Goal: Check status: Check status

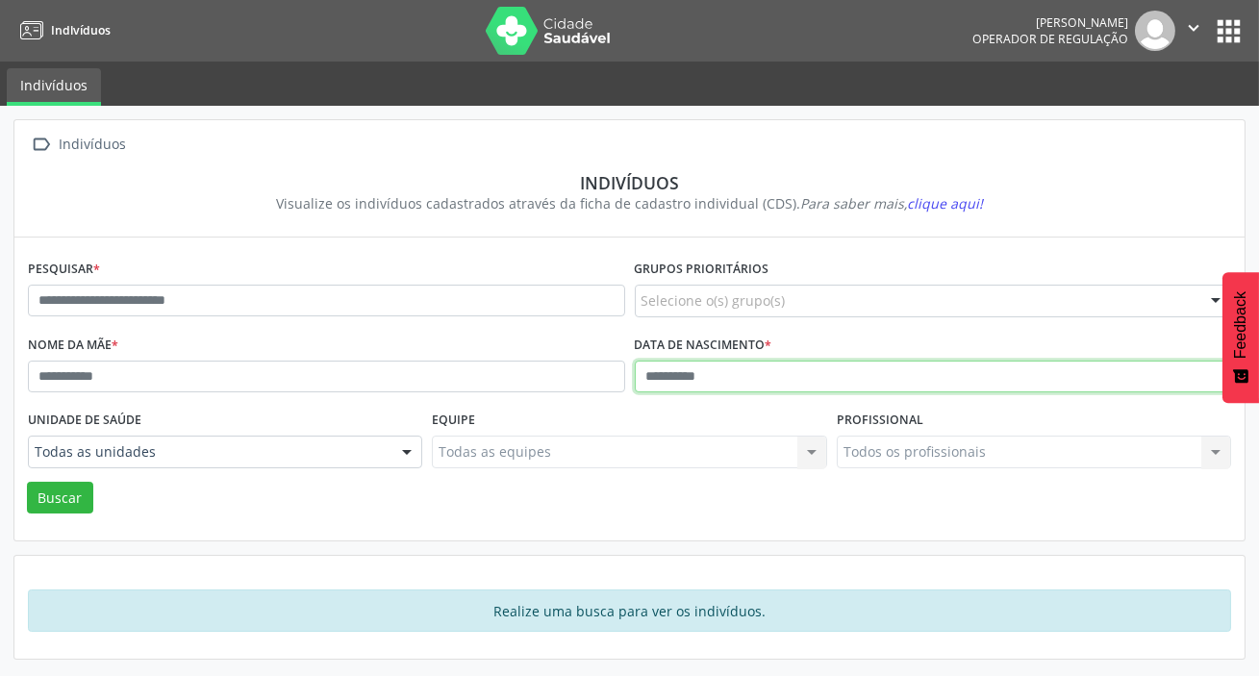
click at [745, 375] on input "text" at bounding box center [933, 377] width 597 height 33
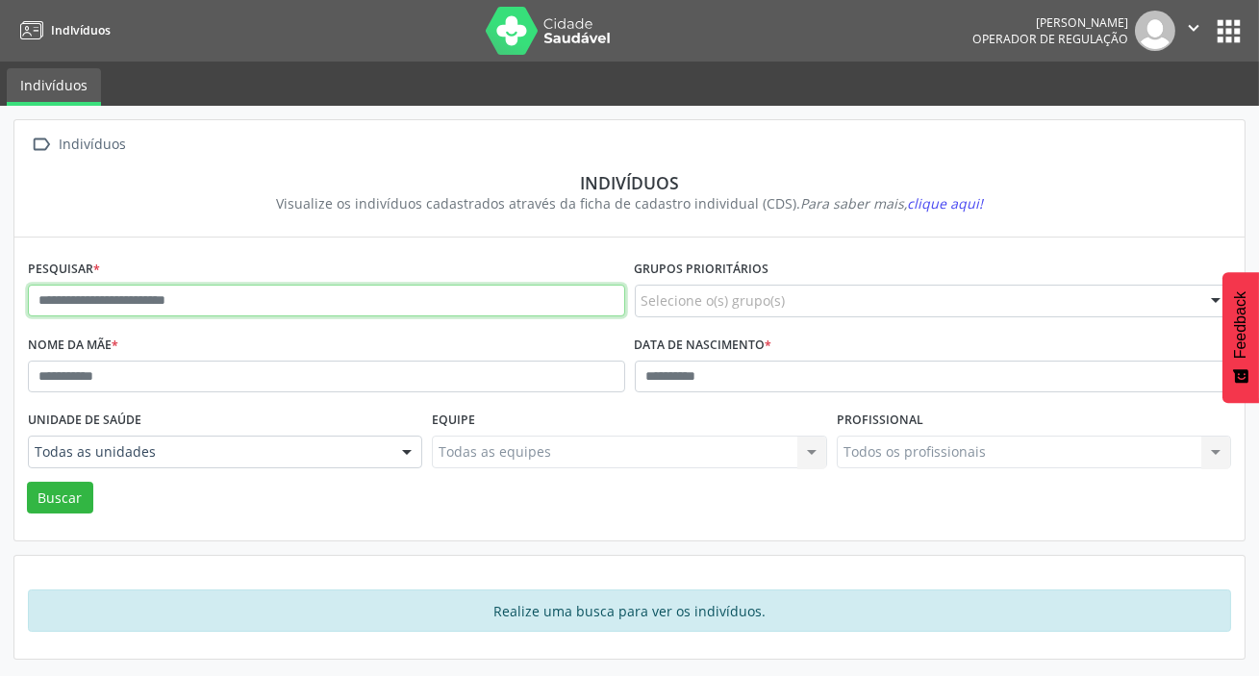
click at [256, 288] on input "text" at bounding box center [326, 301] width 597 height 33
type input "**********"
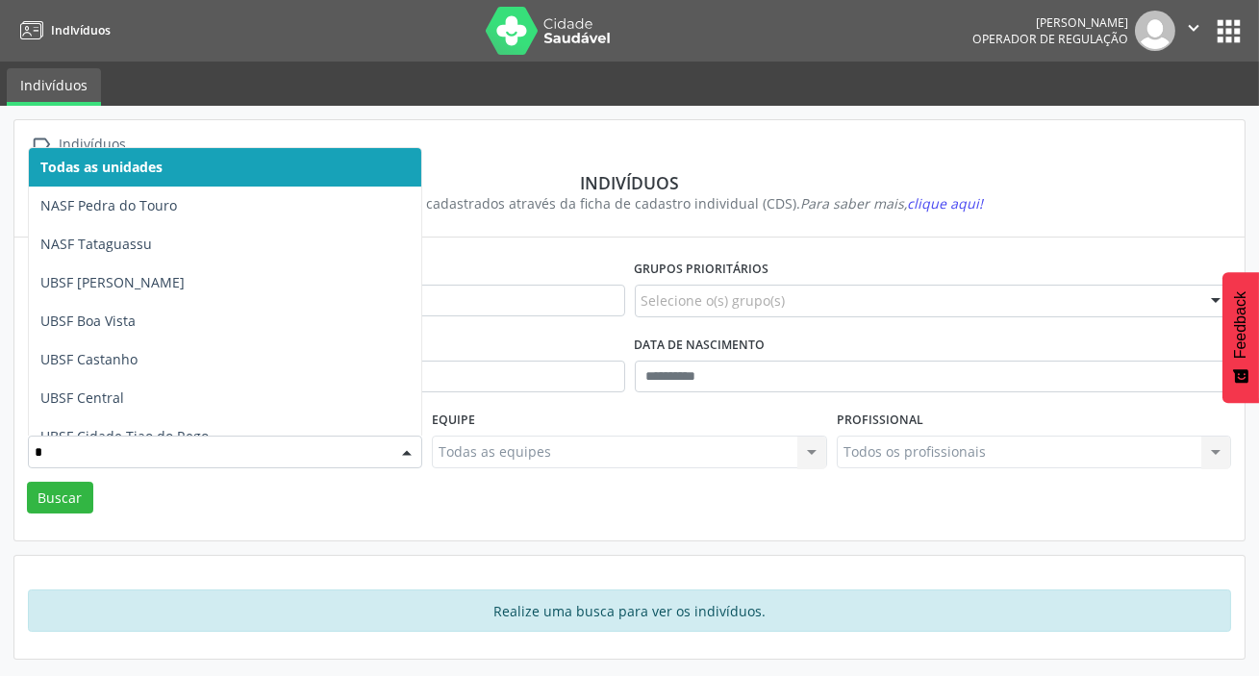
type input "**"
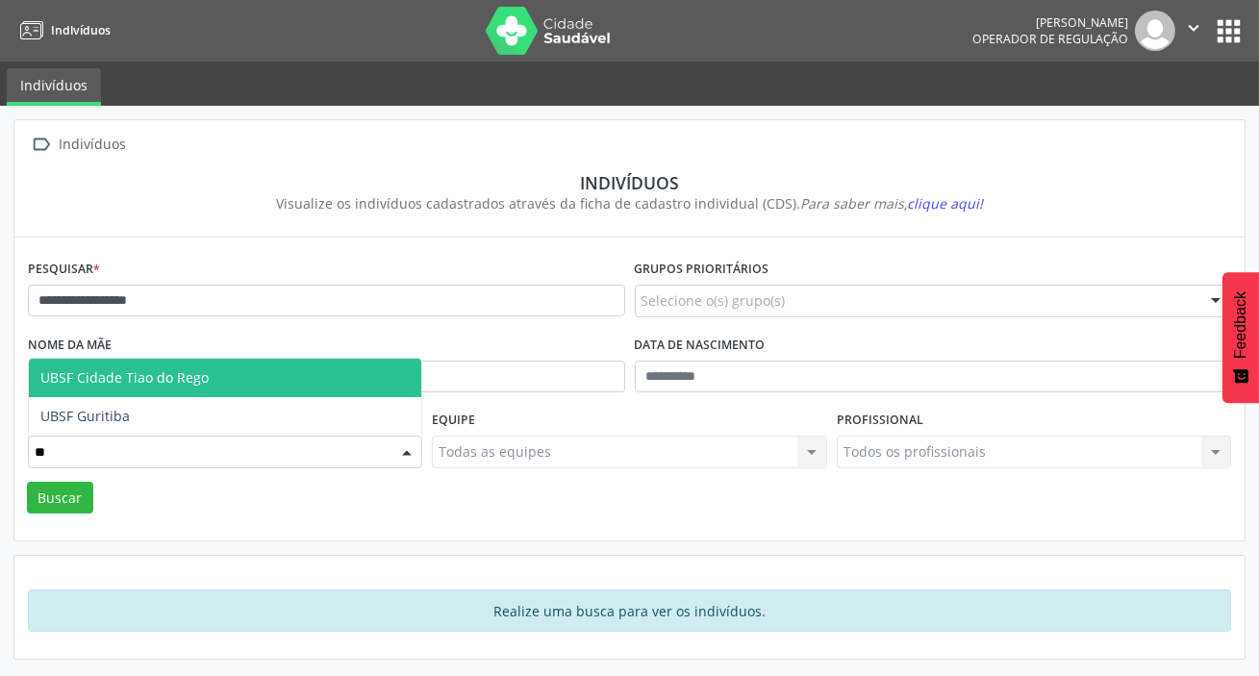
click at [241, 379] on span "UBSF Cidade Tiao do Rego" at bounding box center [225, 378] width 393 height 38
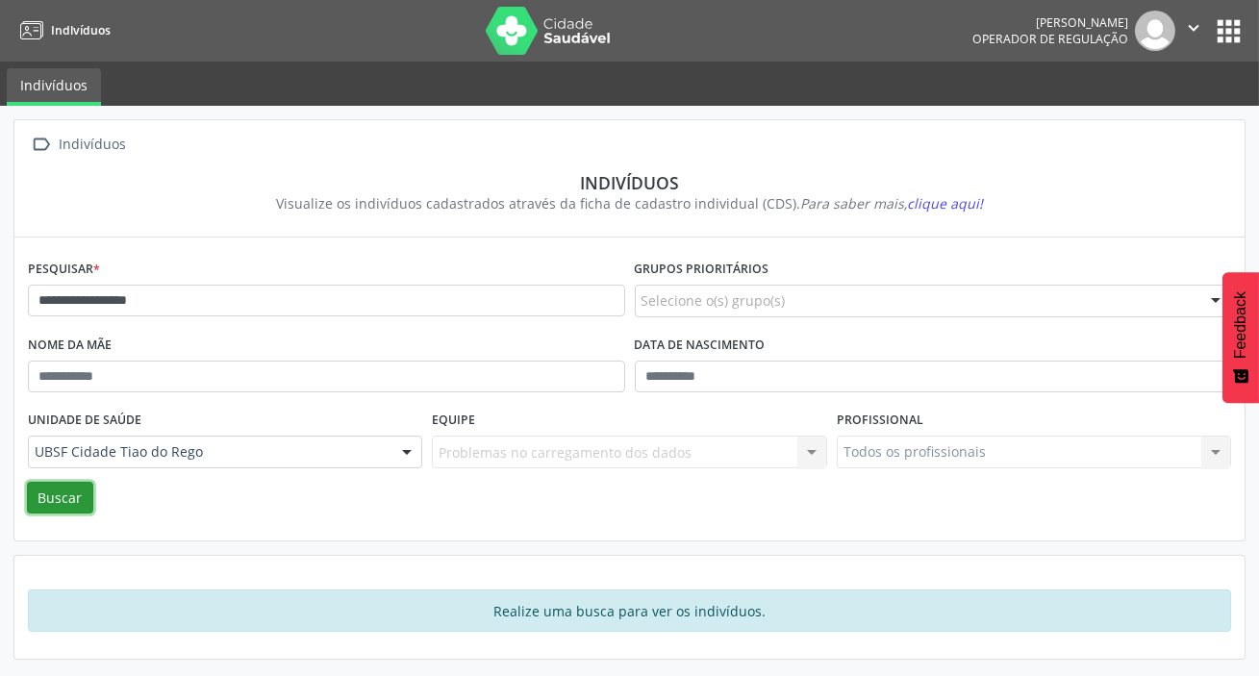
click at [56, 500] on button "Buscar" at bounding box center [60, 498] width 66 height 33
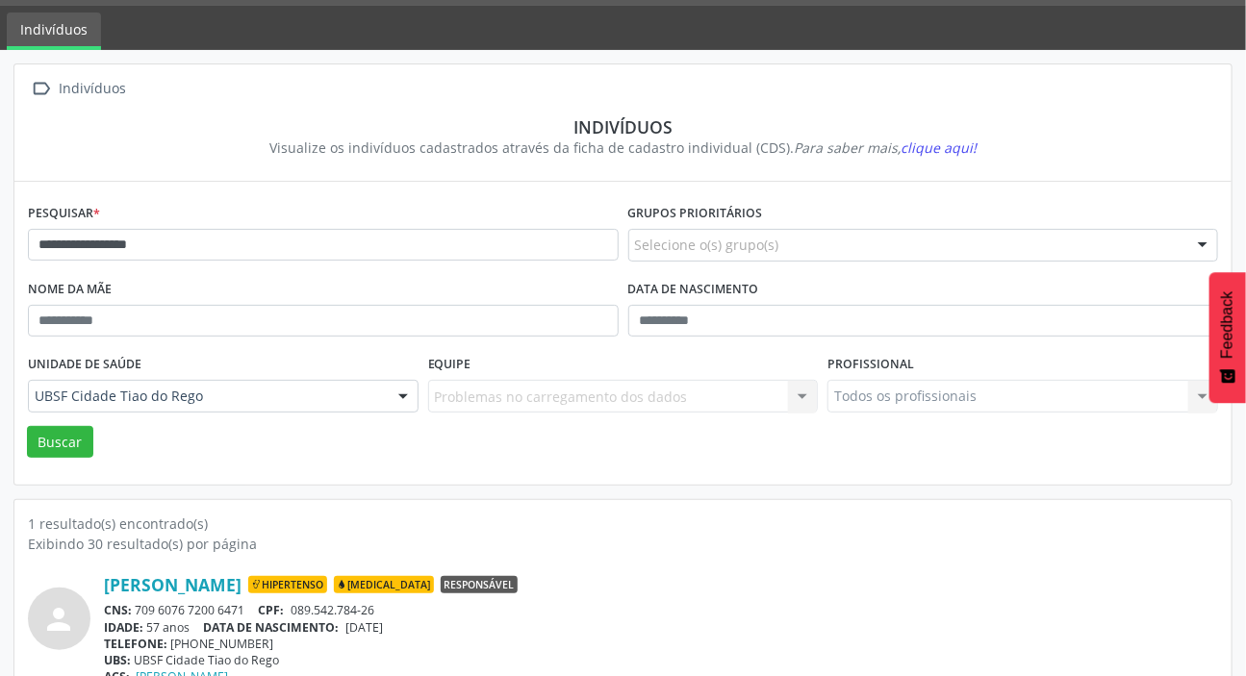
scroll to position [107, 0]
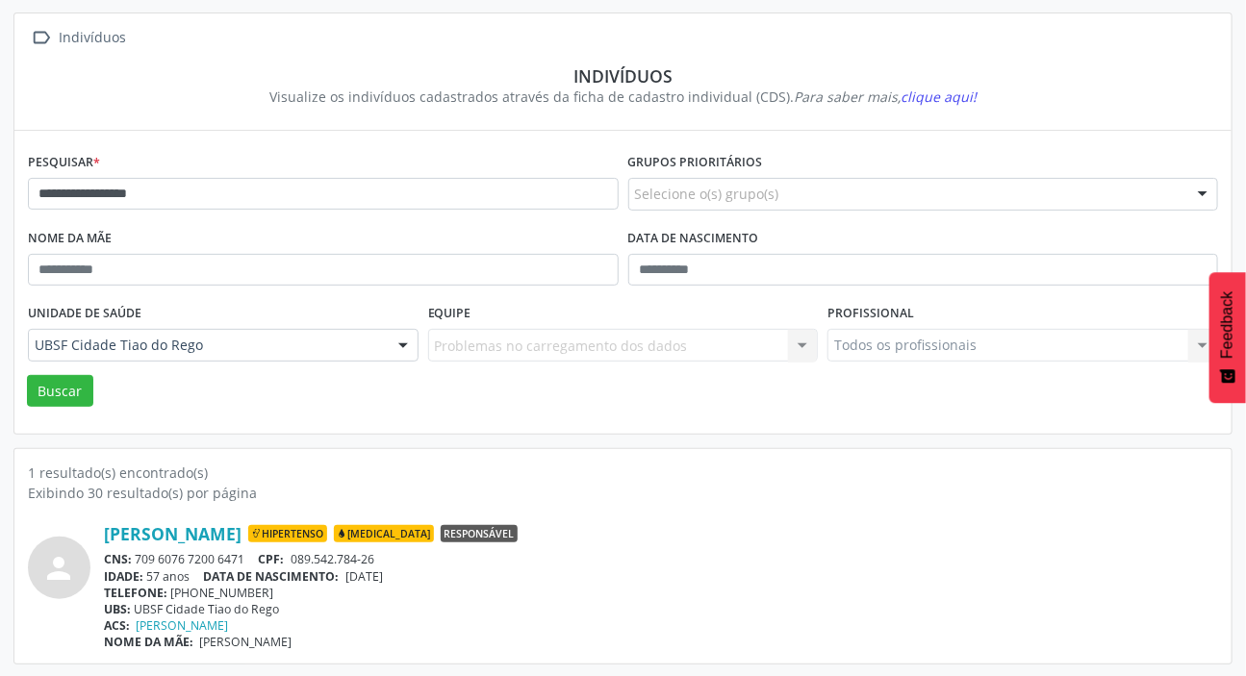
drag, startPoint x: 138, startPoint y: 561, endPoint x: 243, endPoint y: 554, distance: 106.0
click at [243, 554] on div "CNS: 709 6076 7200 6471 CPF: 089.542.784-26" at bounding box center [661, 559] width 1114 height 16
copy div "709 6076 7200 6471"
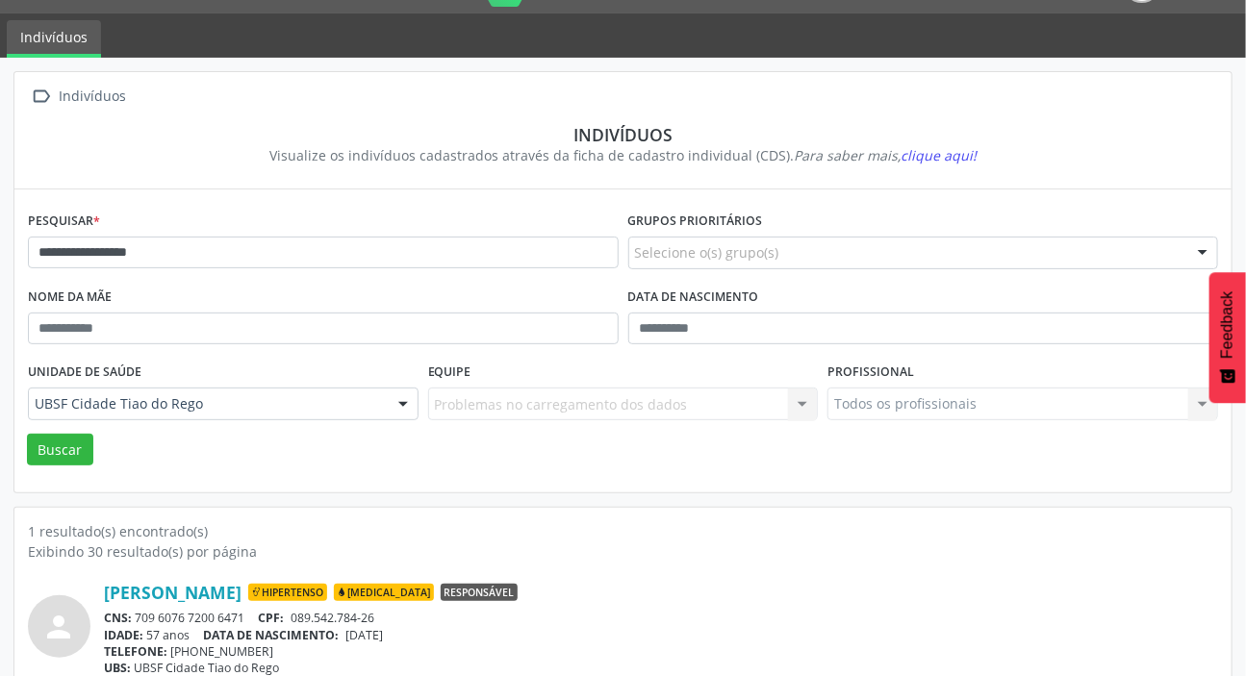
scroll to position [0, 0]
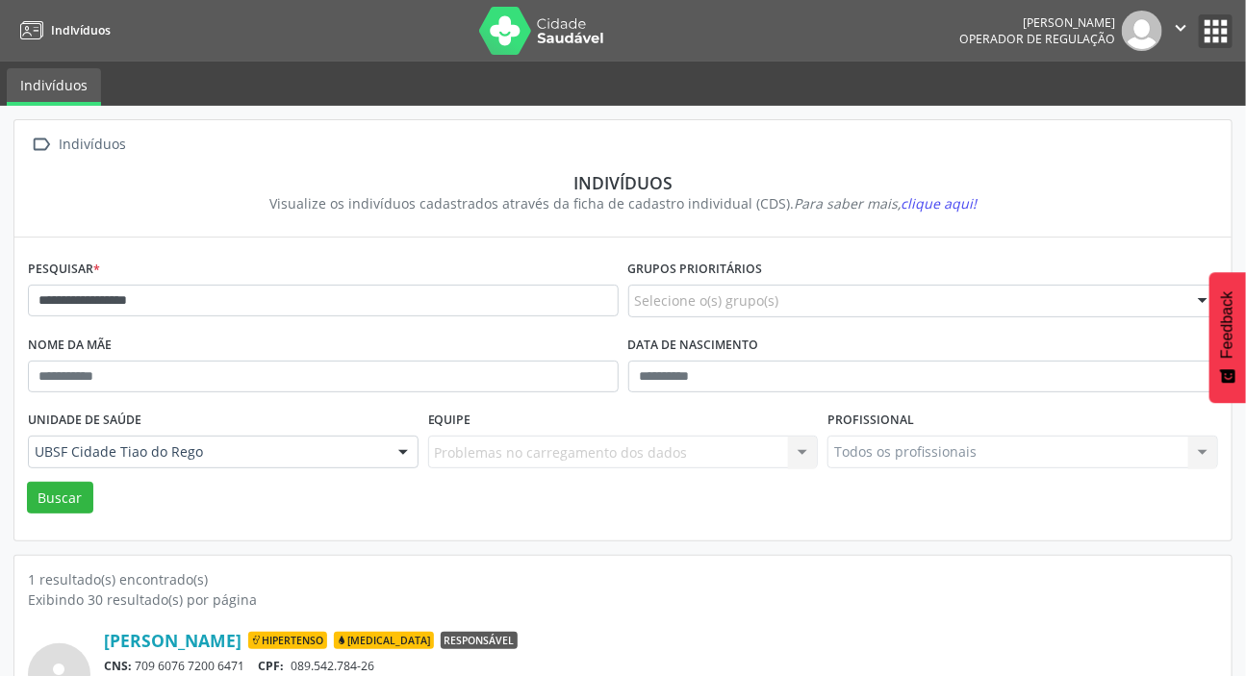
drag, startPoint x: 1210, startPoint y: 38, endPoint x: 1166, endPoint y: 48, distance: 45.5
click at [1211, 39] on button "apps" at bounding box center [1216, 31] width 34 height 34
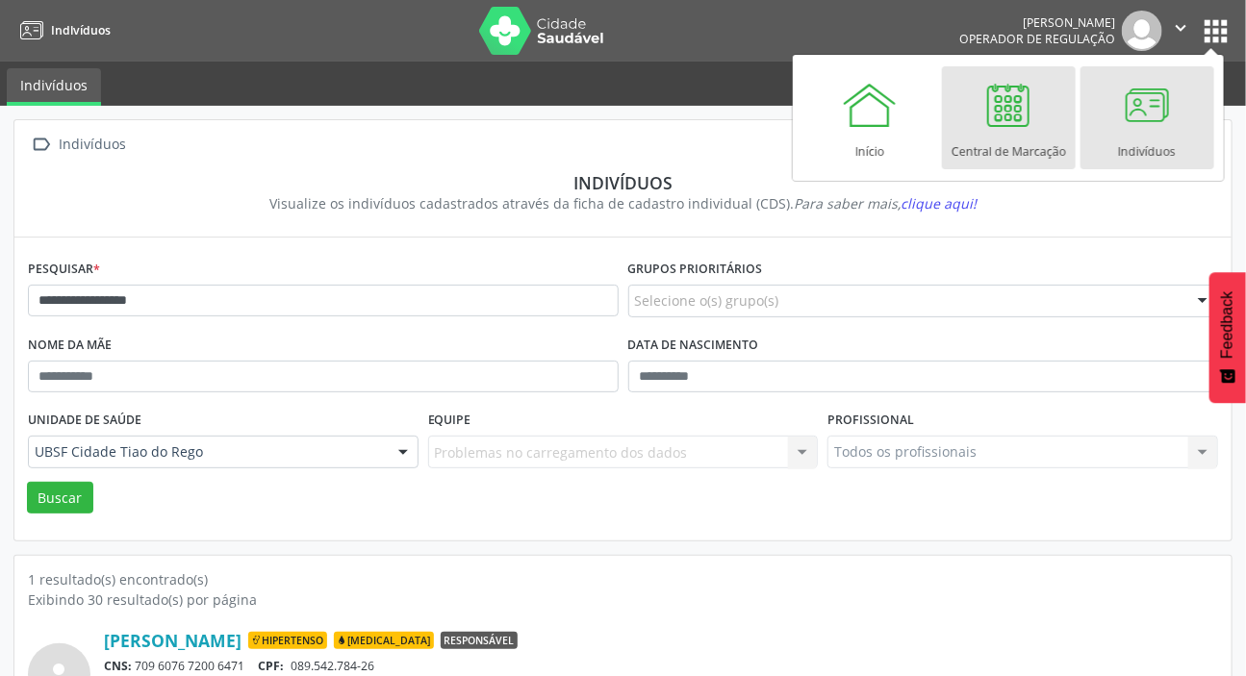
click at [1008, 108] on div at bounding box center [1008, 105] width 58 height 58
